Goal: Task Accomplishment & Management: Use online tool/utility

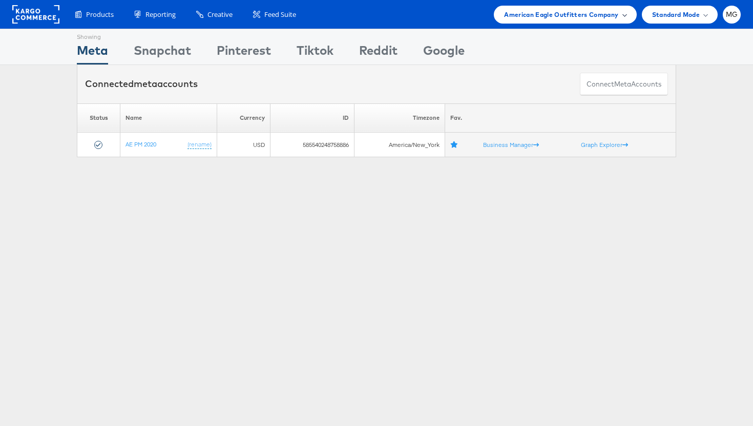
click at [537, 12] on span "American Eagle Outfitters Company" at bounding box center [561, 14] width 114 height 11
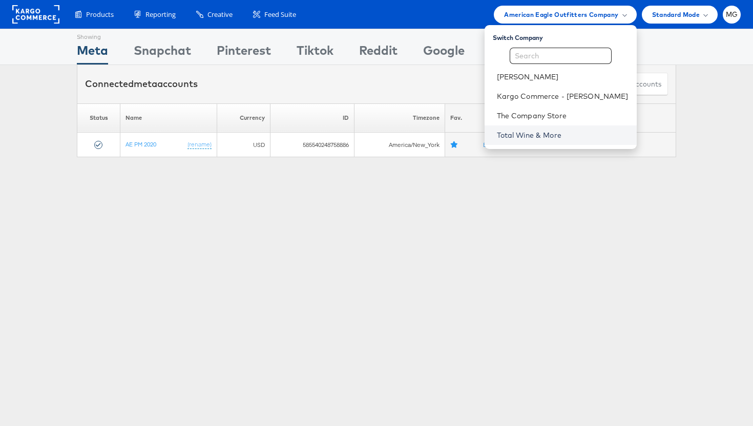
click at [545, 134] on link "Total Wine & More" at bounding box center [563, 135] width 132 height 10
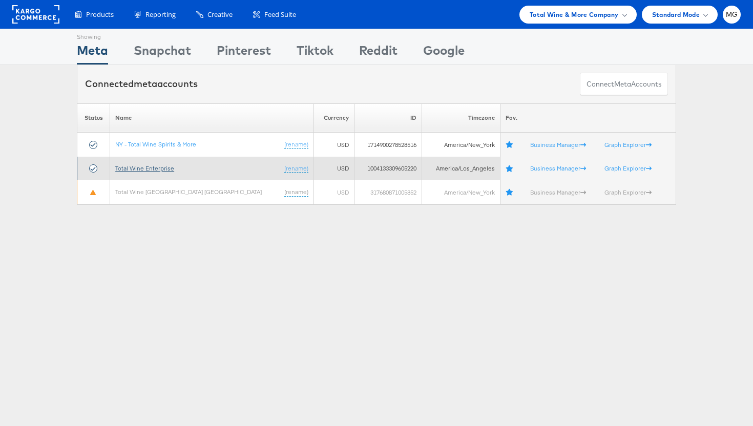
click at [136, 168] on link "Total Wine Enterprise" at bounding box center [144, 169] width 59 height 8
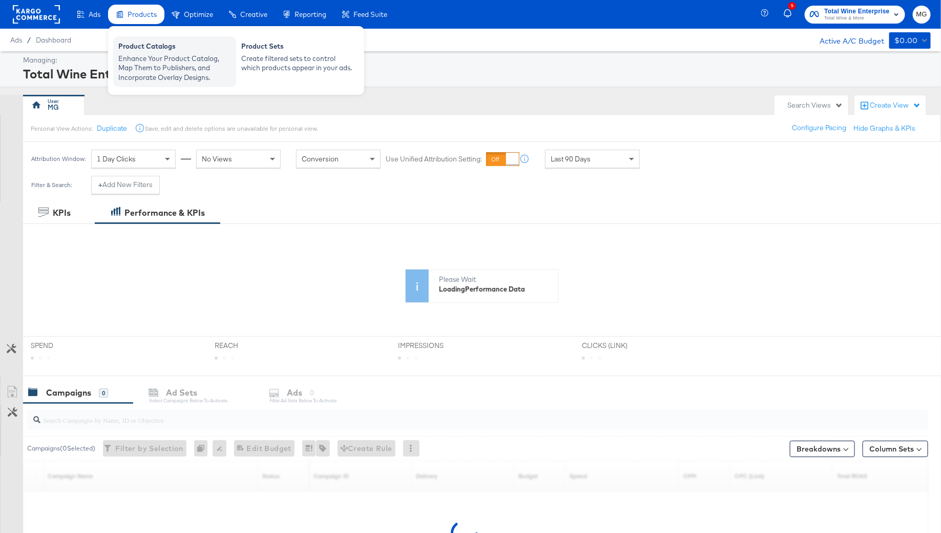
click at [155, 65] on div "Enhance Your Product Catalog, Map Them to Publishers, and Incorporate Overlay D…" at bounding box center [174, 68] width 113 height 29
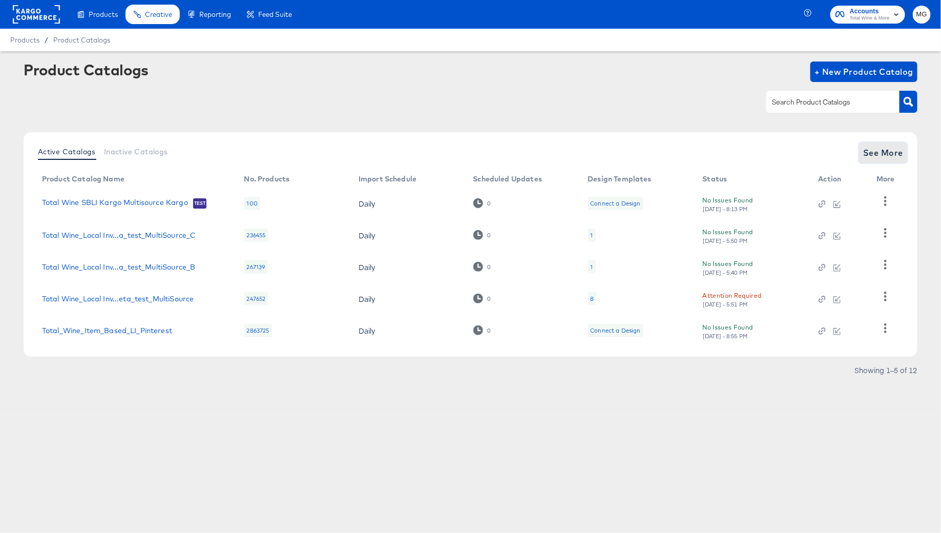
click at [890, 156] on span "See More" at bounding box center [884, 153] width 40 height 14
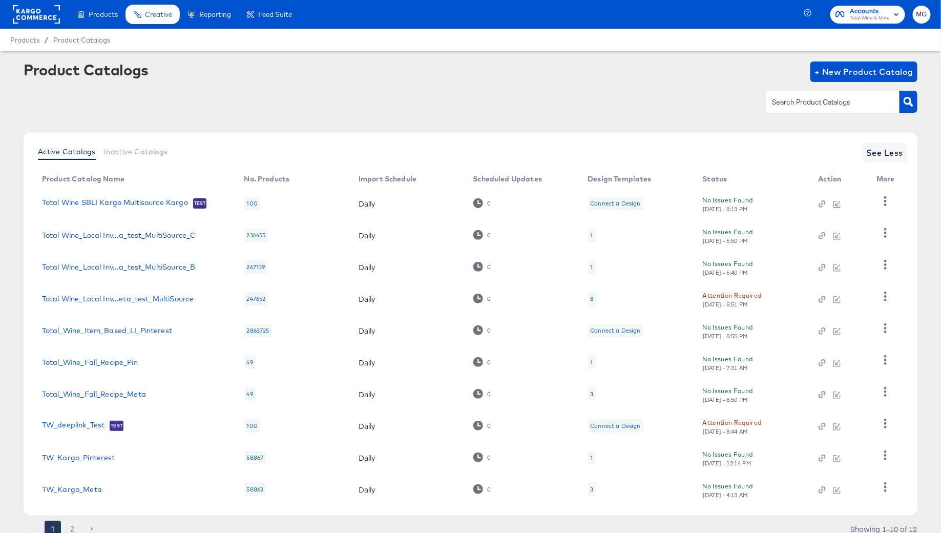
scroll to position [39, 0]
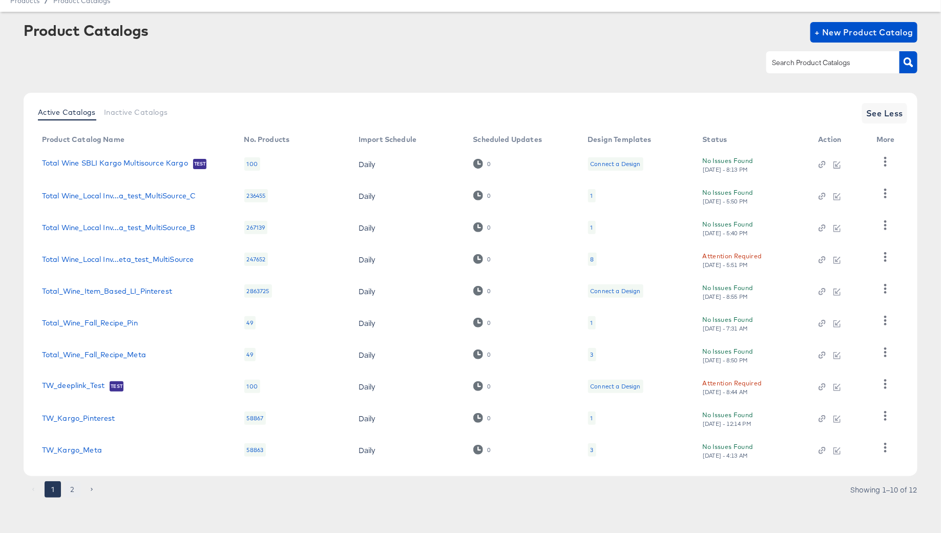
click at [71, 492] on button "2" at bounding box center [72, 489] width 16 height 16
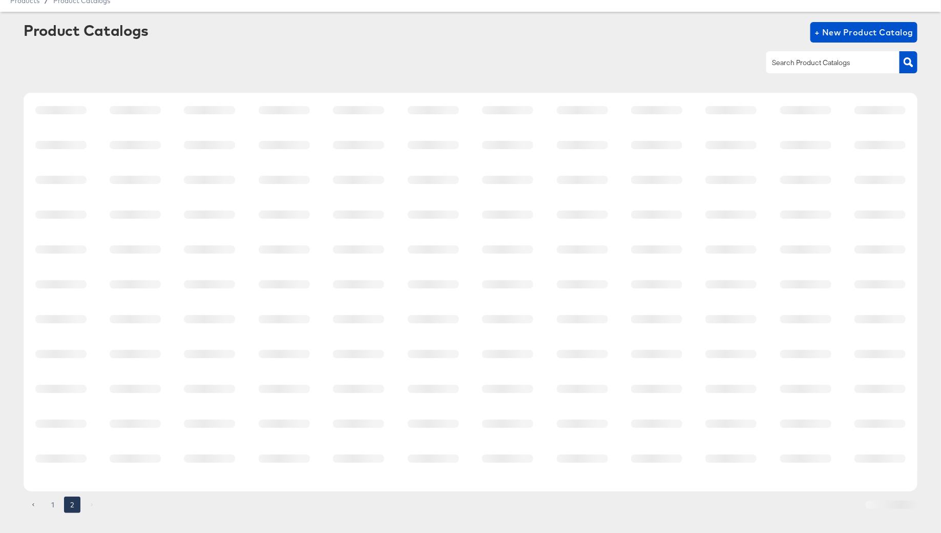
scroll to position [0, 0]
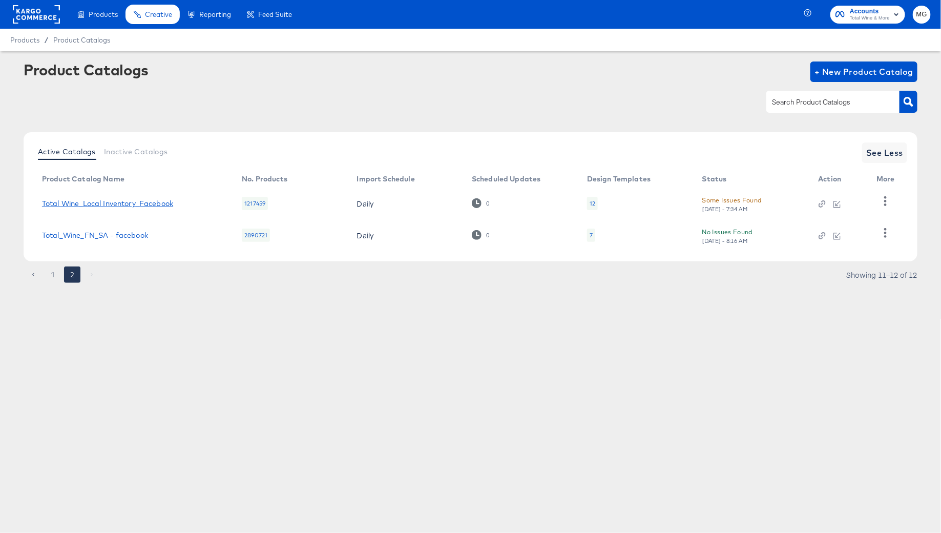
click at [104, 207] on link "Total Wine_Local Inventory_Facebook" at bounding box center [107, 203] width 131 height 8
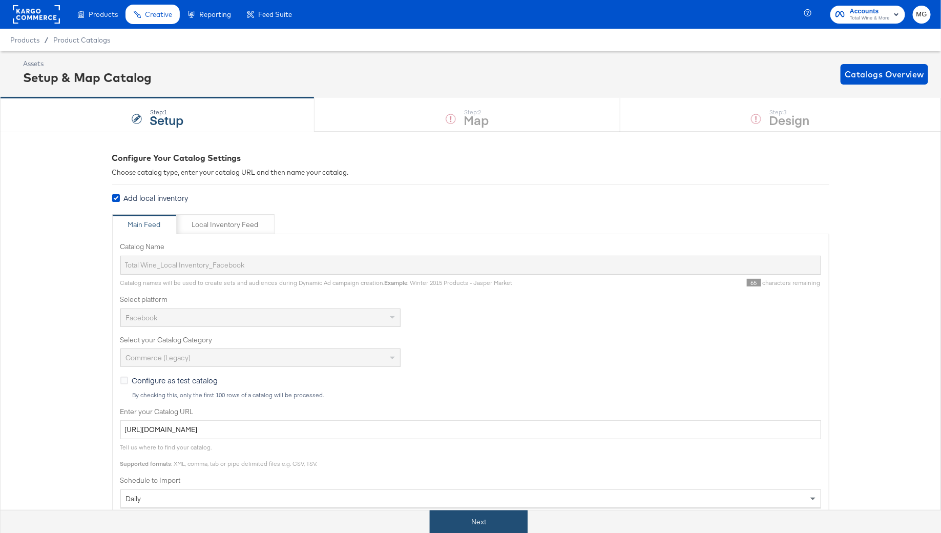
click at [474, 523] on button "Next" at bounding box center [479, 521] width 98 height 23
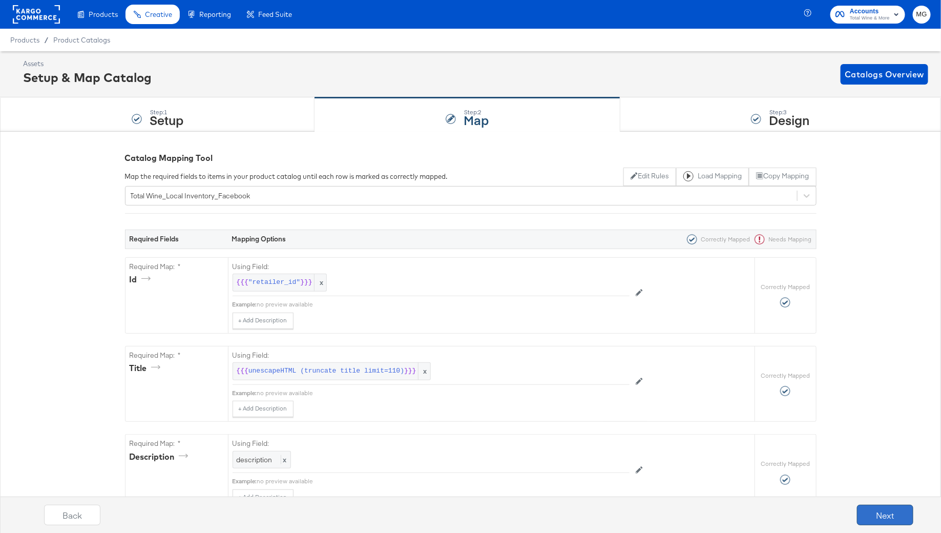
click at [873, 516] on button "Next" at bounding box center [885, 515] width 56 height 20
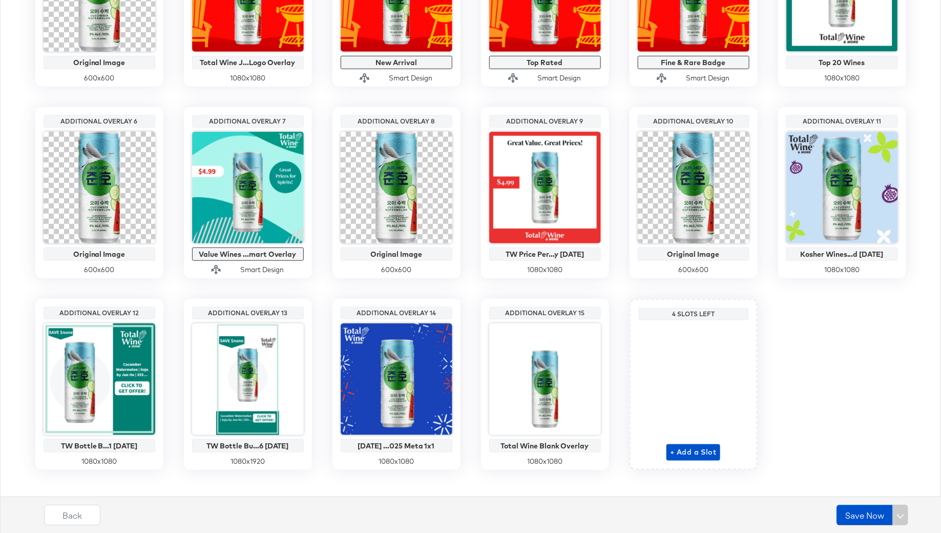
scroll to position [338, 0]
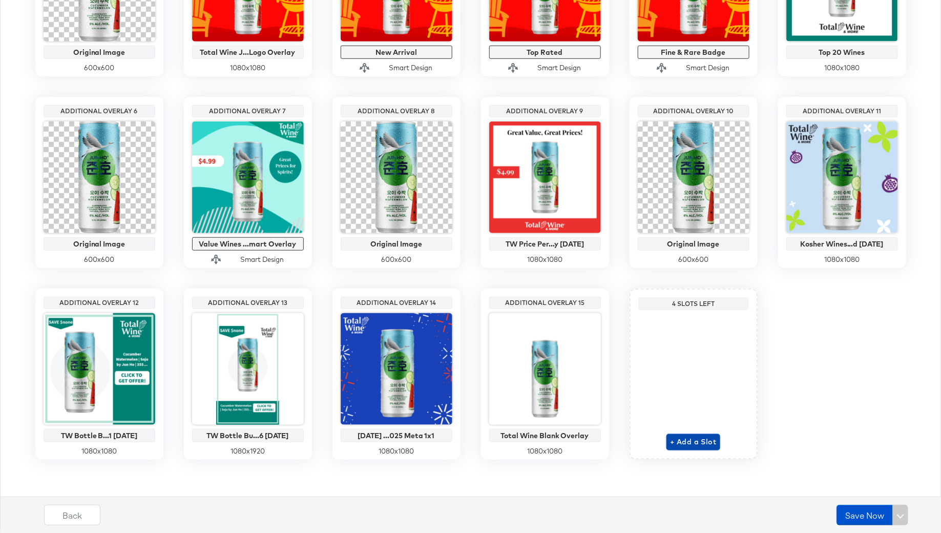
click at [691, 444] on span "+ Add a Slot" at bounding box center [694, 442] width 46 height 13
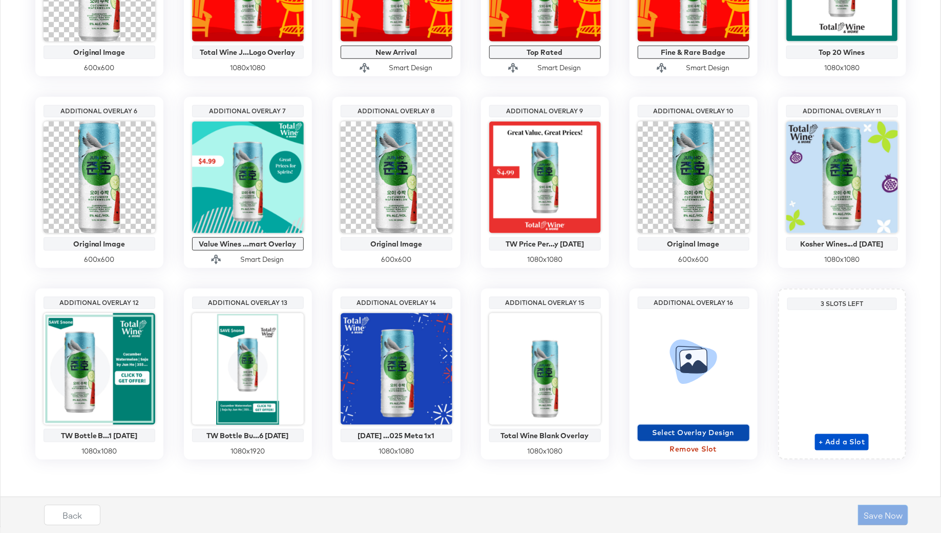
click at [690, 435] on span "Select Overlay Design" at bounding box center [694, 432] width 104 height 13
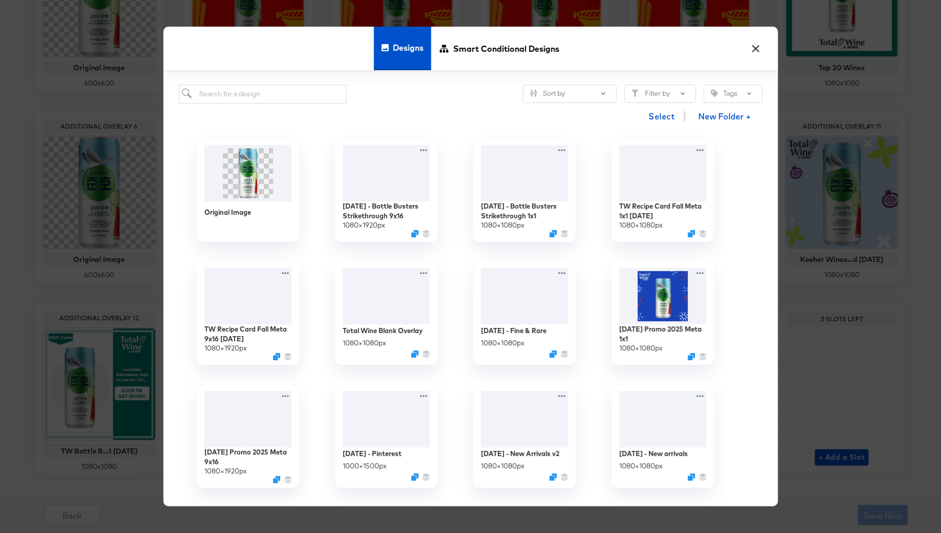
scroll to position [322, 0]
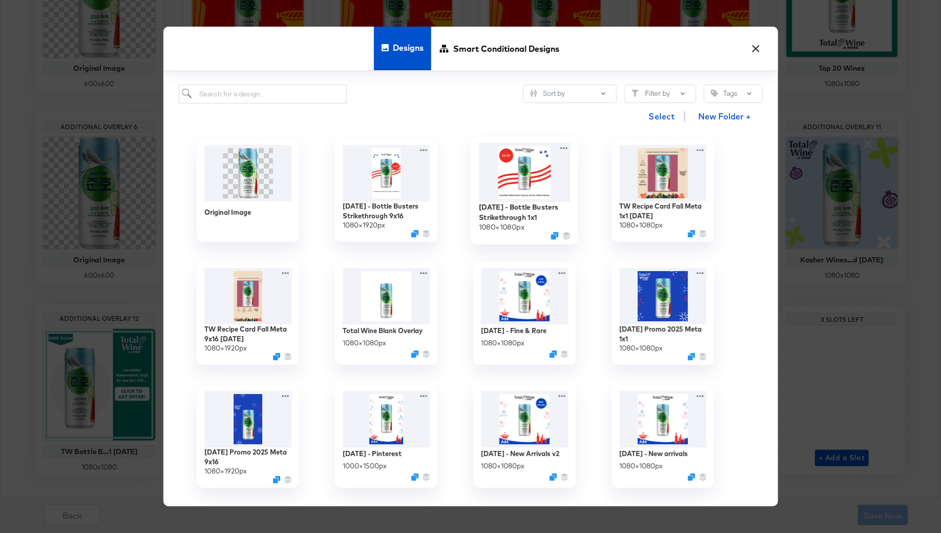
click at [527, 171] on img at bounding box center [525, 172] width 92 height 59
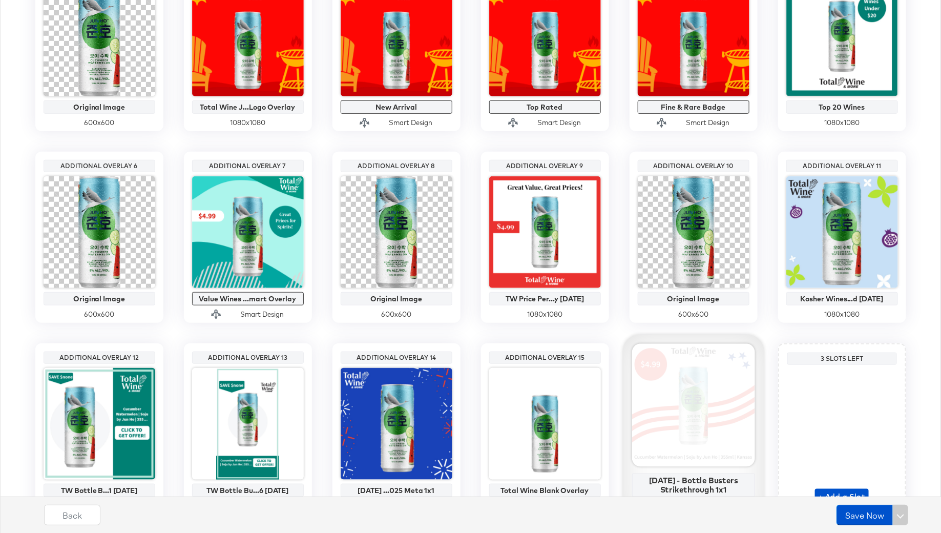
scroll to position [338, 0]
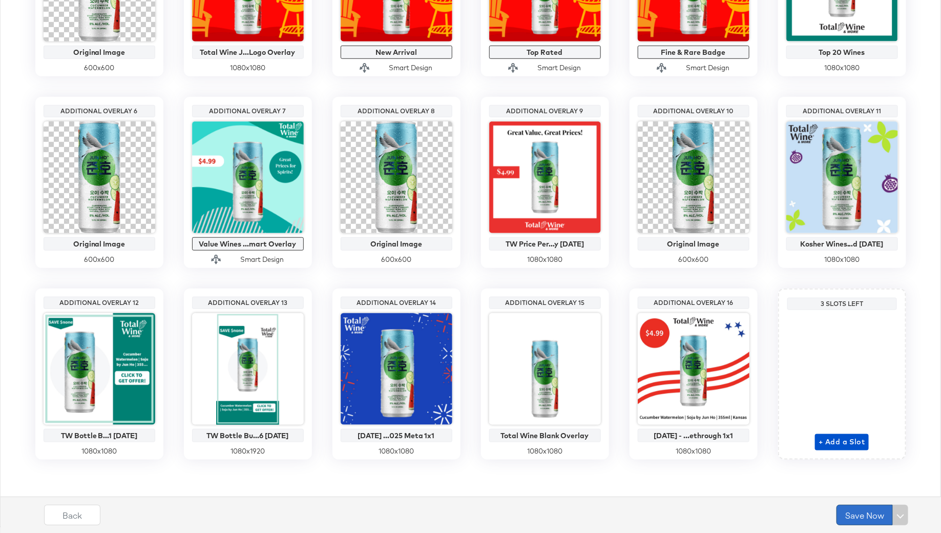
click at [871, 517] on button "Save Now" at bounding box center [865, 515] width 56 height 20
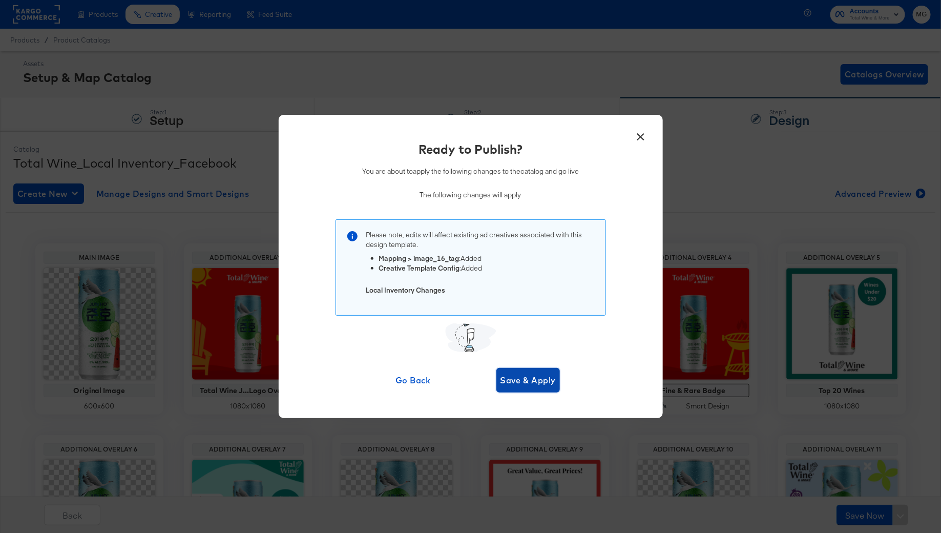
click at [529, 377] on span "Save & Apply" at bounding box center [529, 380] width 56 height 14
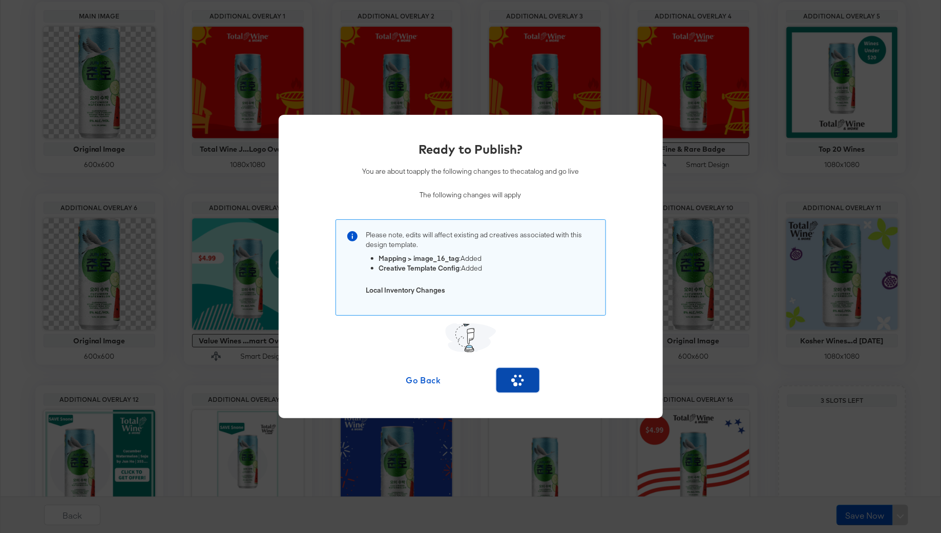
scroll to position [338, 0]
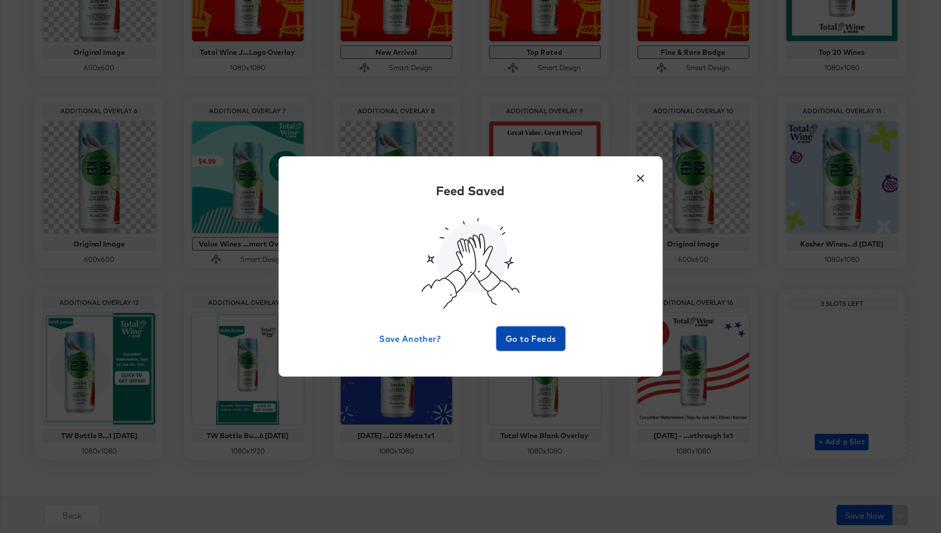
click at [524, 330] on button "Go to Feeds" at bounding box center [532, 338] width 70 height 25
